Goal: Task Accomplishment & Management: Use online tool/utility

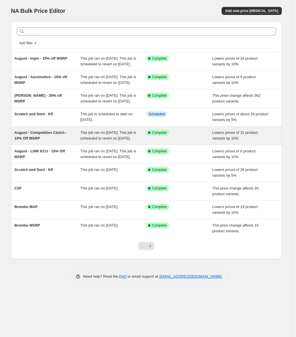
click at [103, 140] on span "This job ran on [DATE]. This job is scheduled to revert on [DATE]." at bounding box center [108, 135] width 56 height 10
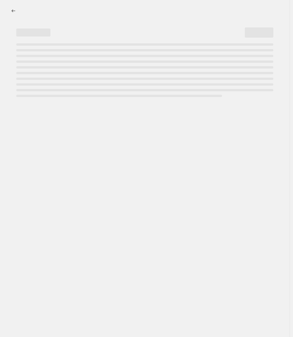
select select "percentage"
select select "vendor"
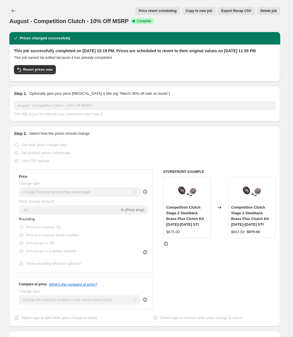
click at [153, 9] on span "Price revert scheduling" at bounding box center [158, 11] width 38 height 5
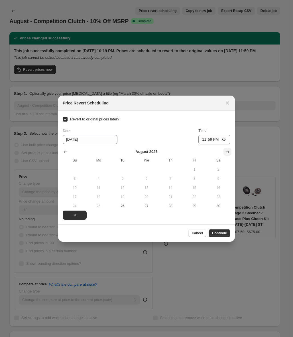
click at [229, 152] on icon "Show next month, September 2025" at bounding box center [228, 151] width 4 height 3
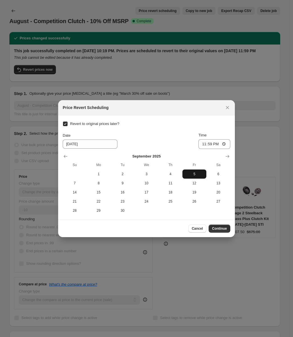
click at [190, 174] on span "5" at bounding box center [194, 174] width 19 height 5
type input "[DATE]"
click at [216, 226] on span "Continue" at bounding box center [219, 228] width 15 height 5
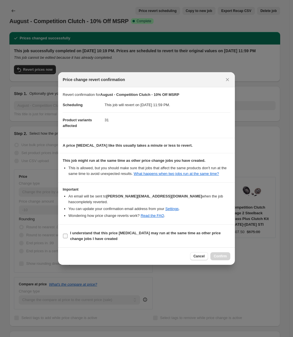
click at [138, 232] on b "I understand that this price [MEDICAL_DATA] may run at the same time as other p…" at bounding box center [145, 236] width 151 height 10
click at [68, 234] on input "I understand that this price [MEDICAL_DATA] may run at the same time as other p…" at bounding box center [65, 236] width 5 height 5
checkbox input "true"
click at [213, 252] on button "Confirm" at bounding box center [221, 256] width 20 height 8
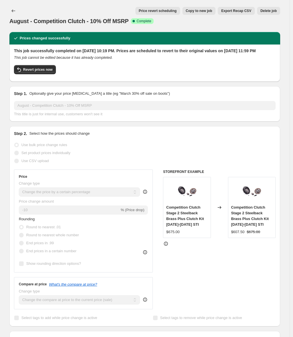
click at [11, 2] on div "August - Competition Clutch - 10% Off MSRP. This page is ready August - Competi…" at bounding box center [144, 16] width 271 height 32
click at [13, 6] on div "August - Competition Clutch - 10% Off MSRP. This page is ready August - Competi…" at bounding box center [144, 16] width 271 height 32
click at [13, 7] on button "Price change jobs" at bounding box center [13, 11] width 8 height 8
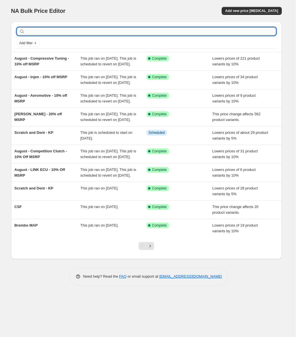
click at [46, 35] on input "text" at bounding box center [151, 31] width 251 height 8
type input "billetworkz"
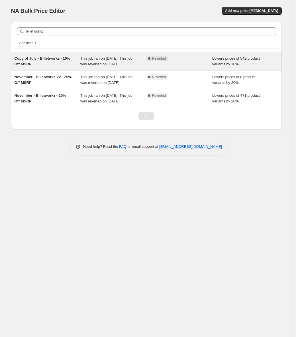
click at [72, 67] on div "Copy of July - Billetworkz - 10% Off MSRP" at bounding box center [48, 61] width 66 height 11
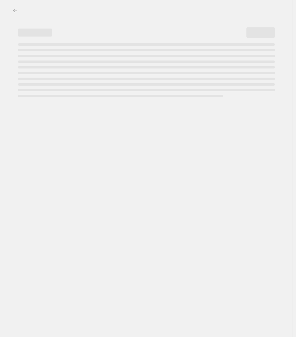
select select "percentage"
select select "vendor"
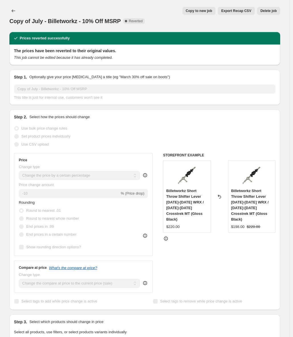
click at [207, 14] on button "Copy to new job" at bounding box center [199, 11] width 33 height 8
select select "percentage"
select select "vendor"
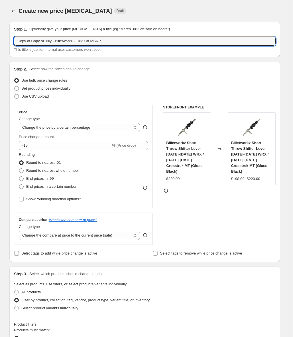
drag, startPoint x: 44, startPoint y: 41, endPoint x: -16, endPoint y: 43, distance: 60.0
click at [0, 43] on html "Home Settings Plans Skip to content Create new price [MEDICAL_DATA]. This page …" at bounding box center [146, 168] width 293 height 337
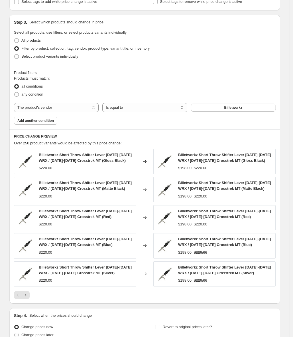
scroll to position [307, 0]
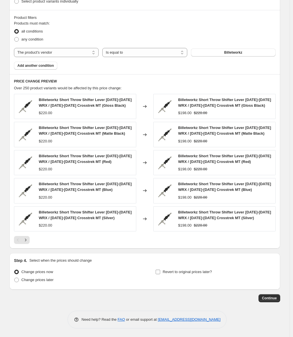
type input "August - Billetworkz - 10% Off MSRP"
click at [158, 272] on input "Revert to original prices later?" at bounding box center [158, 272] width 5 height 5
checkbox input "true"
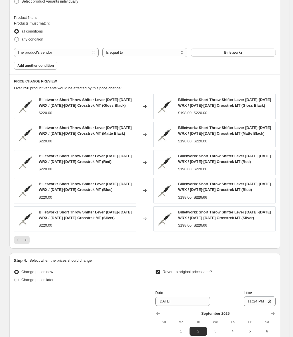
scroll to position [404, 0]
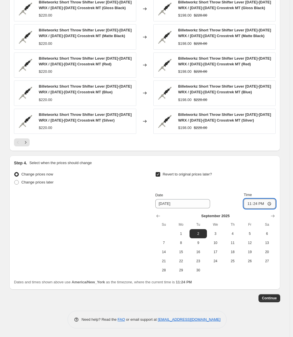
click at [255, 203] on input "23:24" at bounding box center [260, 204] width 32 height 10
type input "23:59"
drag, startPoint x: 269, startPoint y: 291, endPoint x: 271, endPoint y: 298, distance: 7.6
click at [271, 300] on button "Continue" at bounding box center [270, 298] width 22 height 8
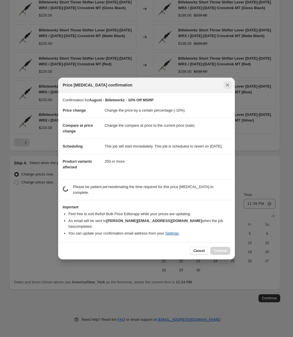
click at [230, 84] on icon "Close" at bounding box center [228, 85] width 6 height 6
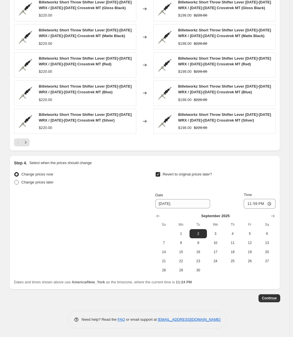
click at [46, 183] on span "Change prices later" at bounding box center [37, 182] width 32 height 4
click at [15, 180] on input "Change prices later" at bounding box center [14, 180] width 0 height 0
radio input "true"
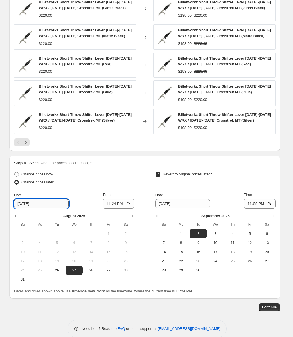
click at [25, 205] on input "[DATE]" at bounding box center [41, 203] width 55 height 9
drag, startPoint x: 101, startPoint y: 269, endPoint x: 96, endPoint y: 269, distance: 4.6
click at [100, 269] on button "28" at bounding box center [91, 270] width 17 height 9
type input "[DATE]"
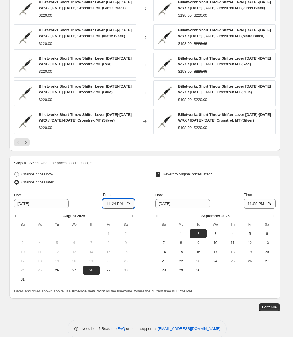
click at [105, 203] on input "23:24" at bounding box center [119, 204] width 32 height 10
type input "00:01"
click at [267, 309] on span "Continue" at bounding box center [269, 307] width 15 height 5
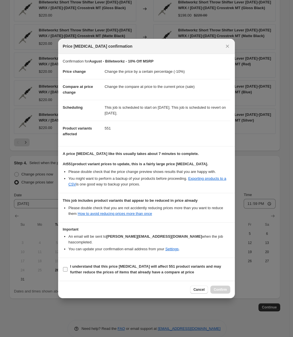
click at [107, 267] on b "I understand that this price [MEDICAL_DATA] will affect 551 product variants an…" at bounding box center [145, 269] width 151 height 10
click at [68, 267] on input "I understand that this price [MEDICAL_DATA] will affect 551 product variants an…" at bounding box center [65, 269] width 5 height 5
checkbox input "true"
click at [217, 289] on span "Confirm" at bounding box center [220, 289] width 13 height 5
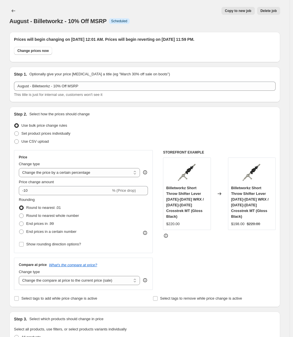
scroll to position [404, 0]
